Goal: Check status: Check status

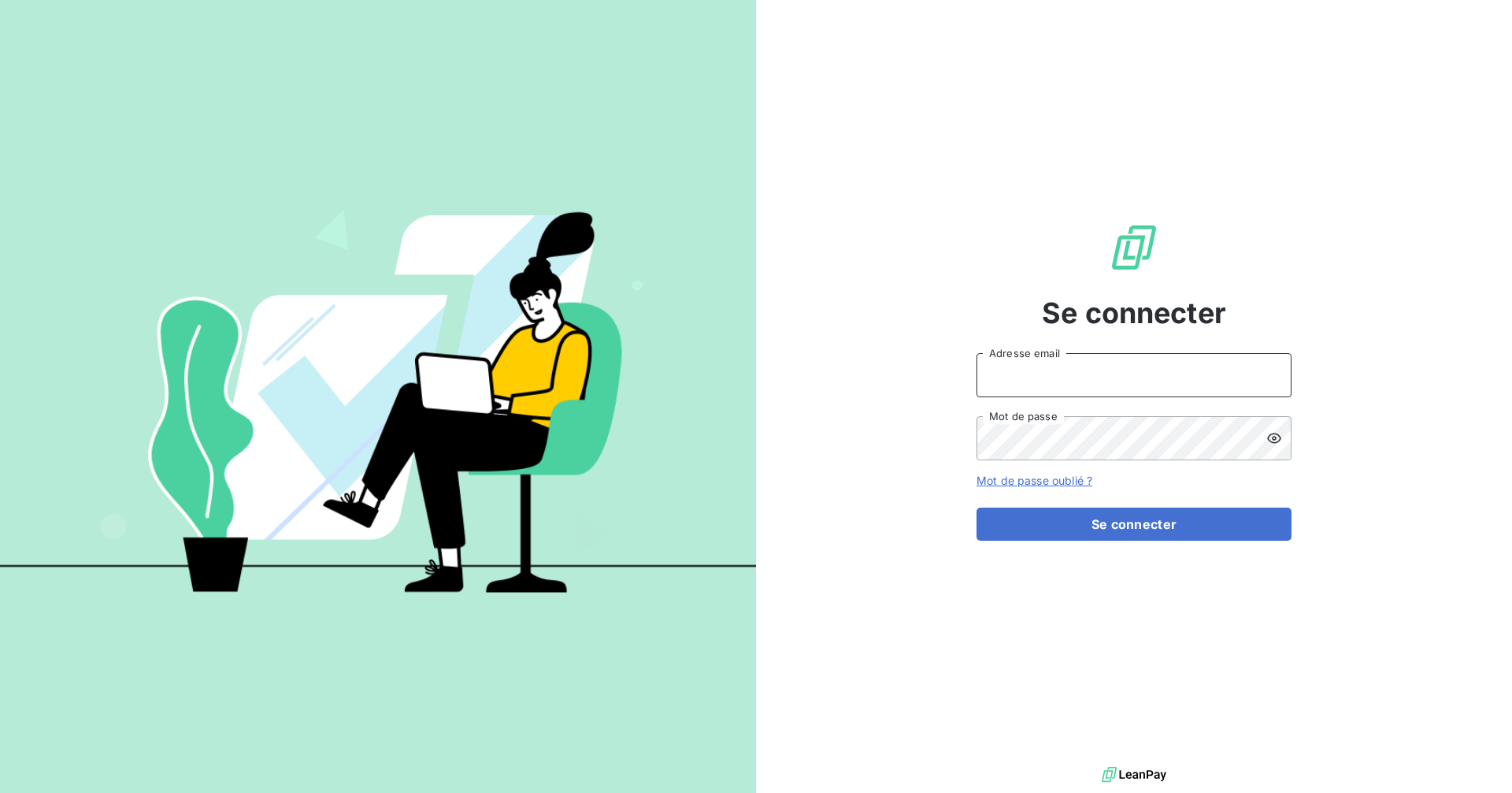
click at [1056, 378] on input "Adresse email" at bounding box center [1134, 375] width 315 height 44
type input "[EMAIL_ADDRESS][DOMAIN_NAME]"
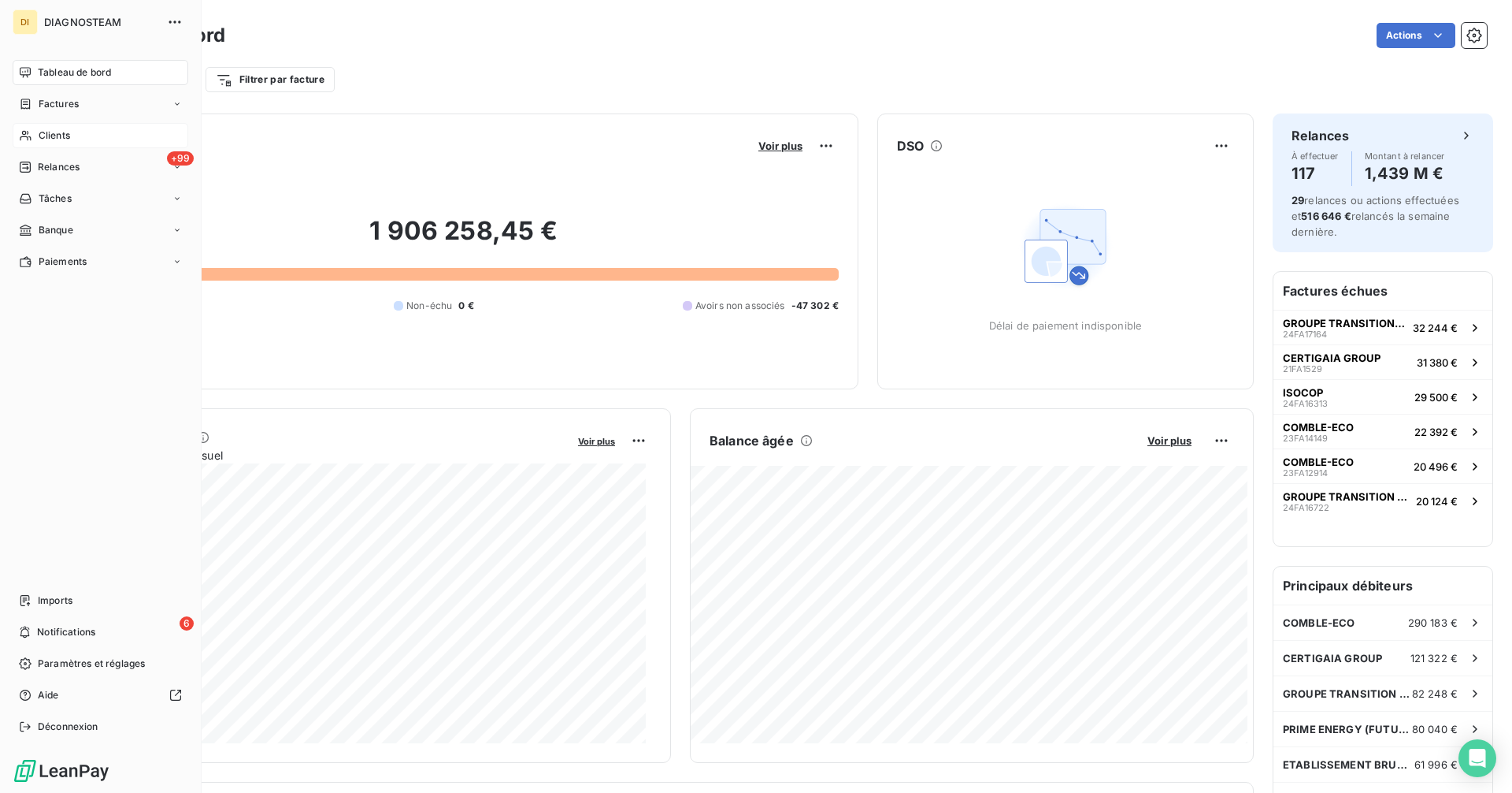
click at [53, 135] on span "Clients" at bounding box center [54, 135] width 31 height 14
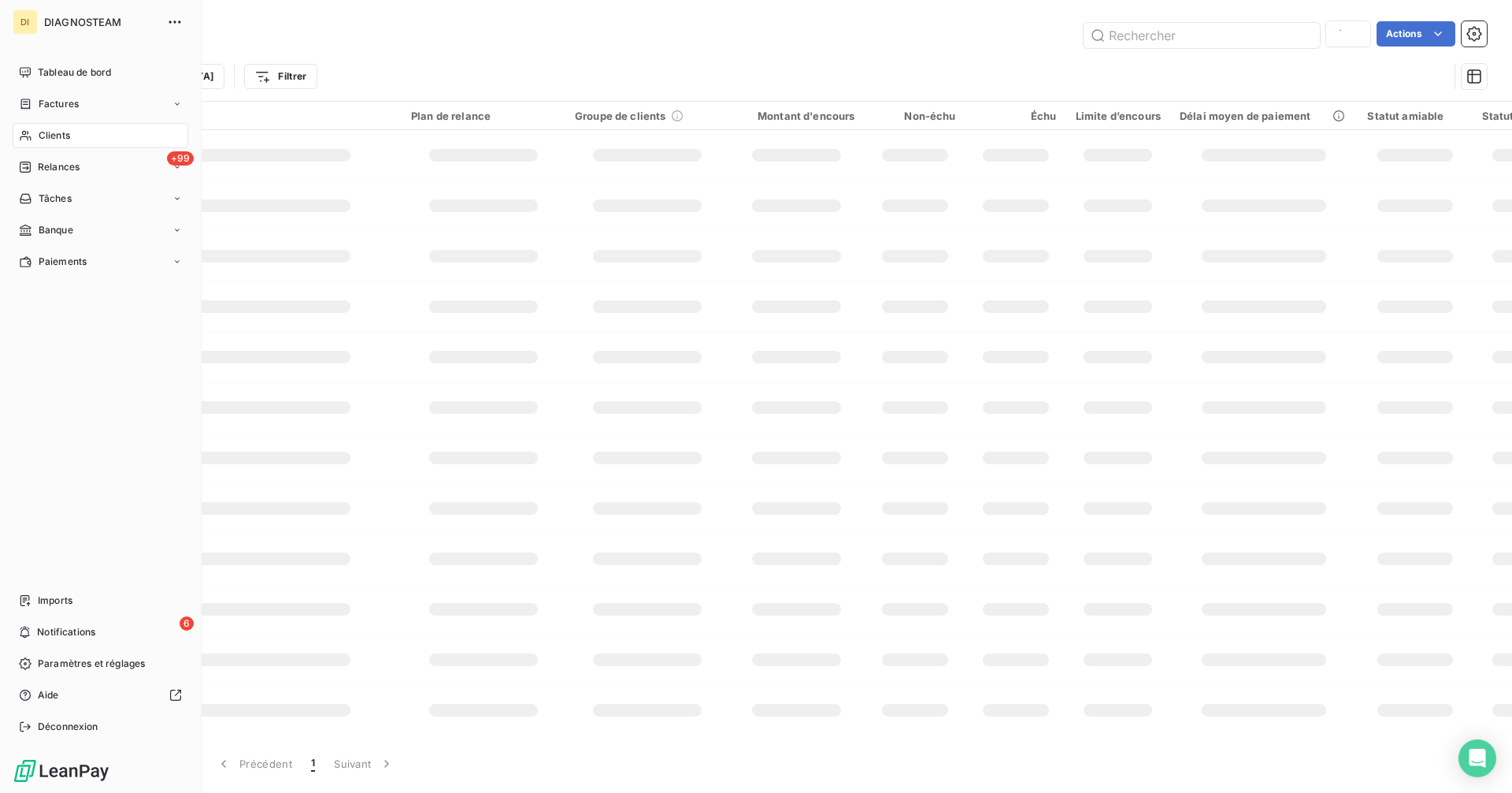
type input "LEVBAT"
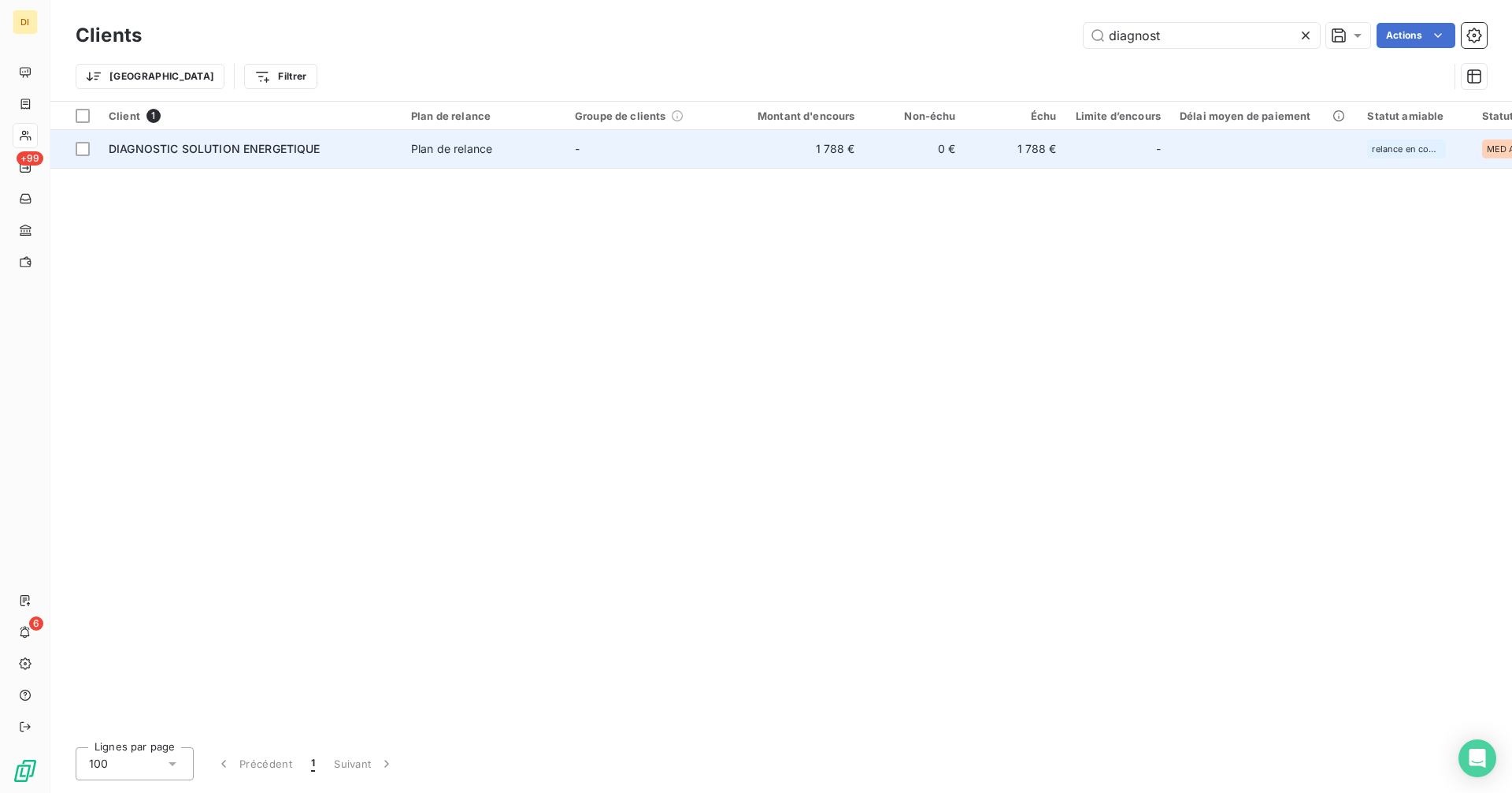
type input "diagnost"
click at [880, 148] on td "0 €" at bounding box center [915, 149] width 101 height 38
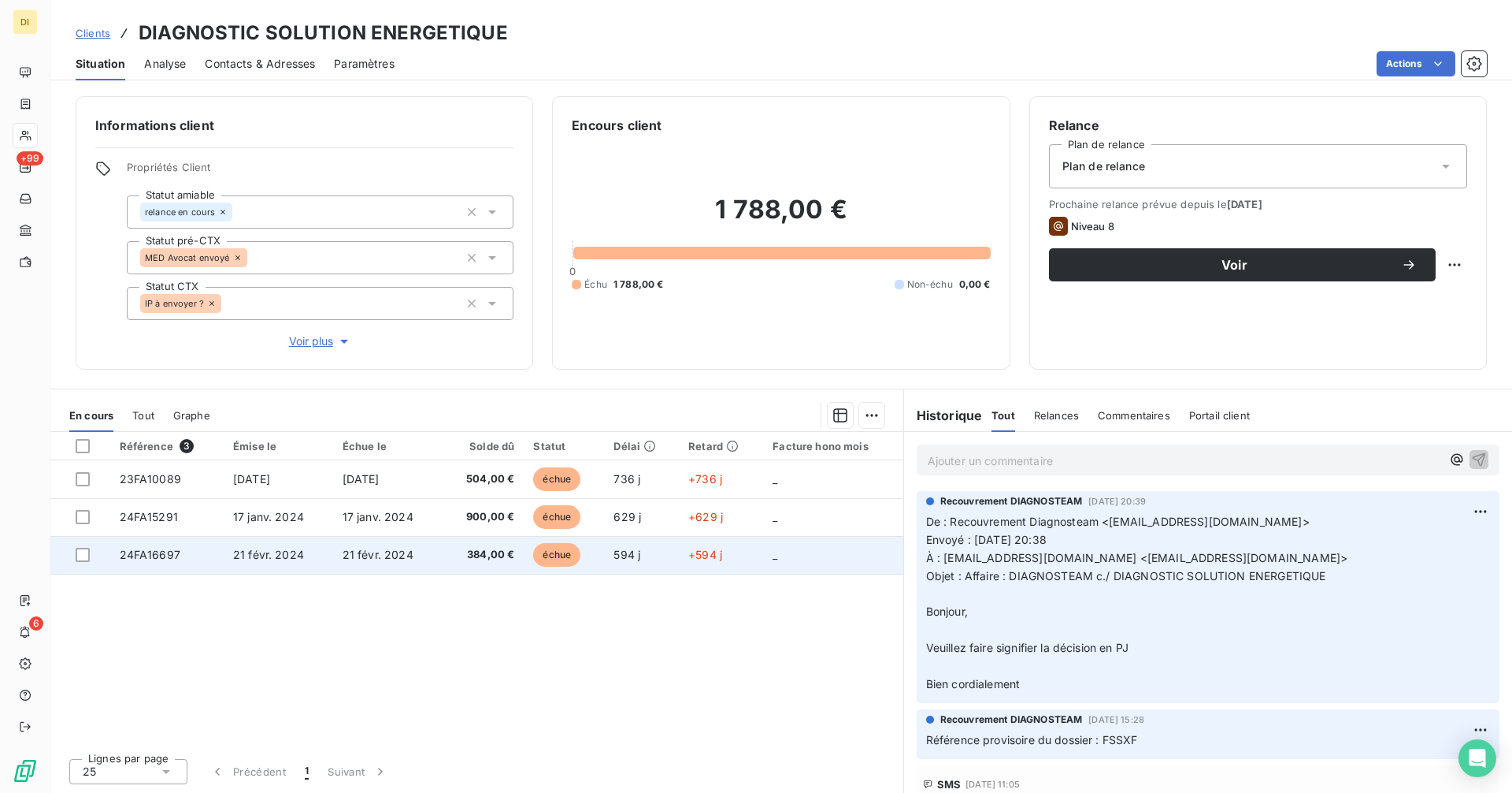
click at [373, 552] on span "21 févr. 2024" at bounding box center [378, 554] width 71 height 13
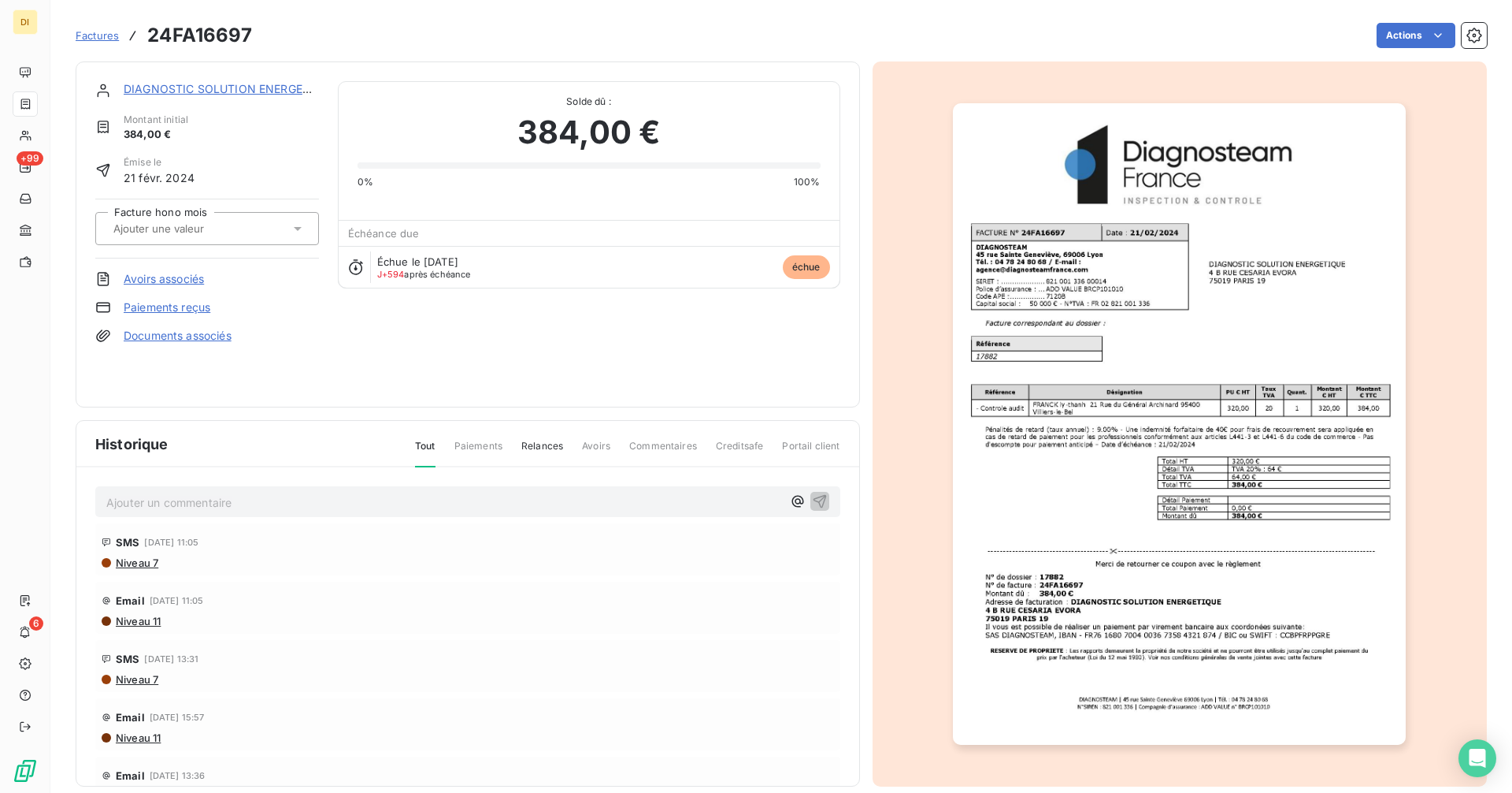
drag, startPoint x: 1149, startPoint y: 353, endPoint x: 1120, endPoint y: 347, distance: 29.6
click at [1120, 347] on img "button" at bounding box center [1179, 424] width 453 height 642
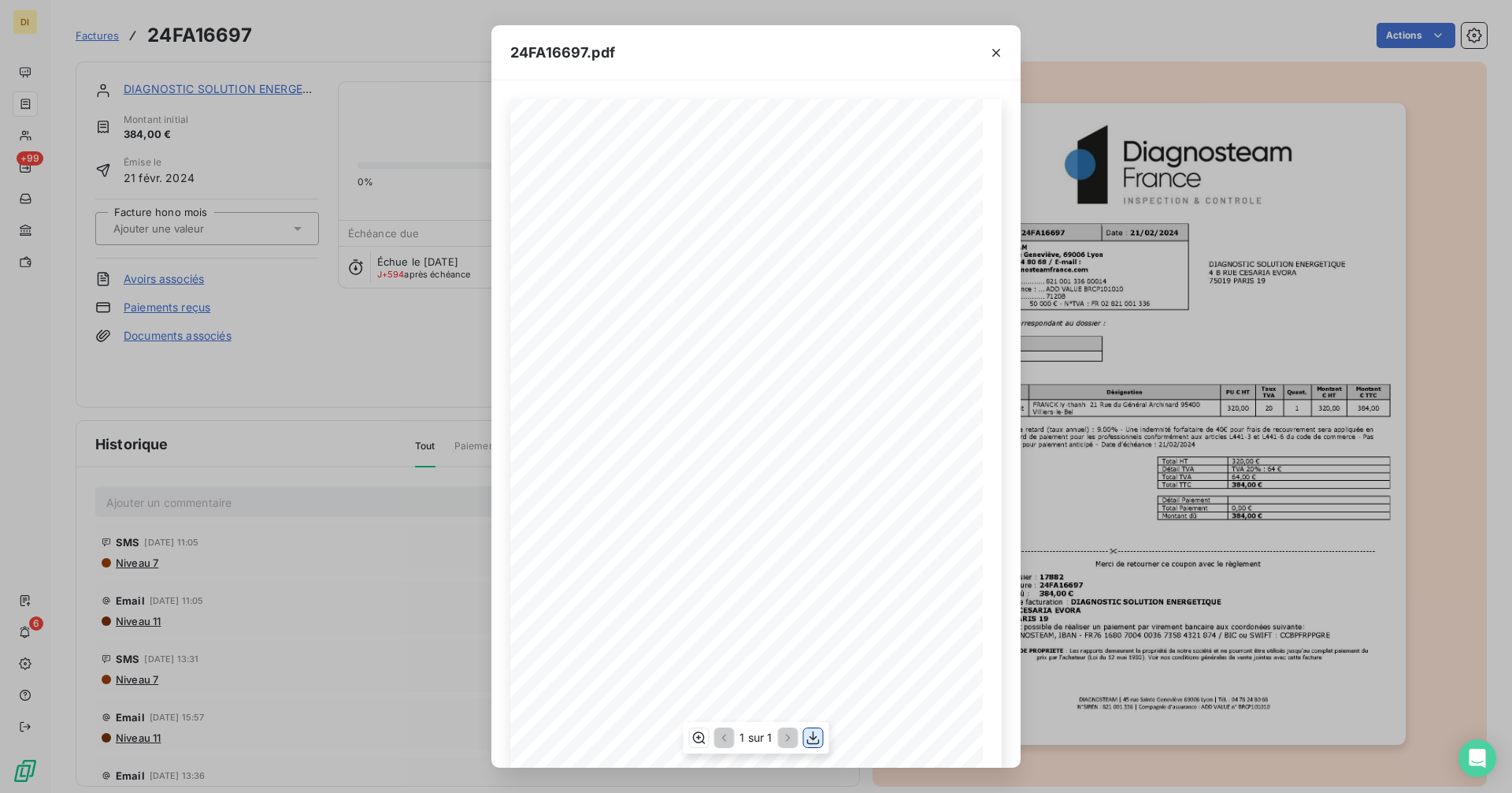
click at [818, 735] on icon "button" at bounding box center [814, 737] width 16 height 16
